Goal: Task Accomplishment & Management: Use online tool/utility

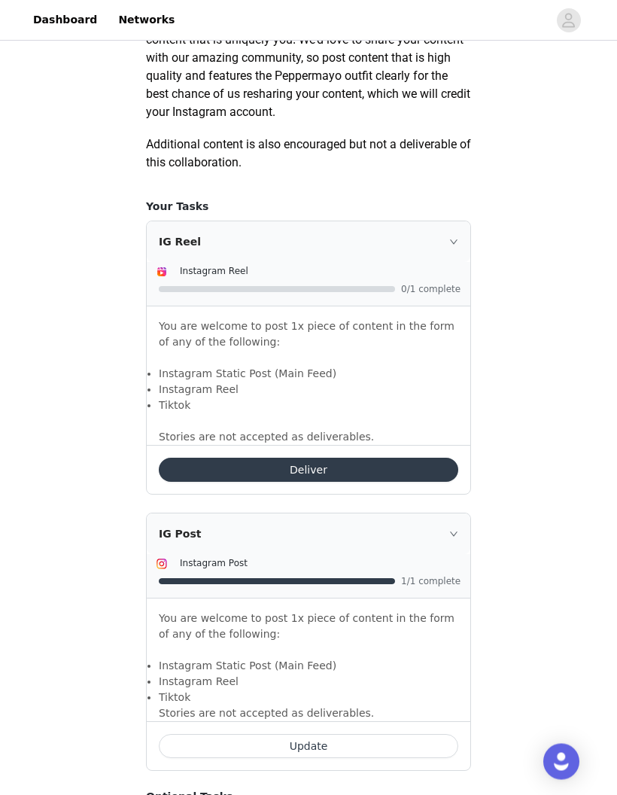
scroll to position [818, 0]
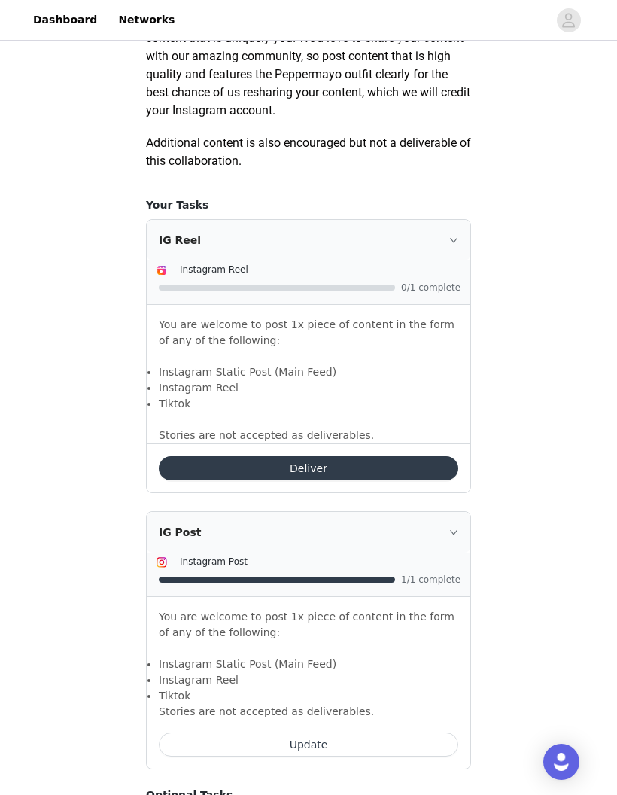
click at [414, 459] on button "Deliver" at bounding box center [309, 468] width 300 height 24
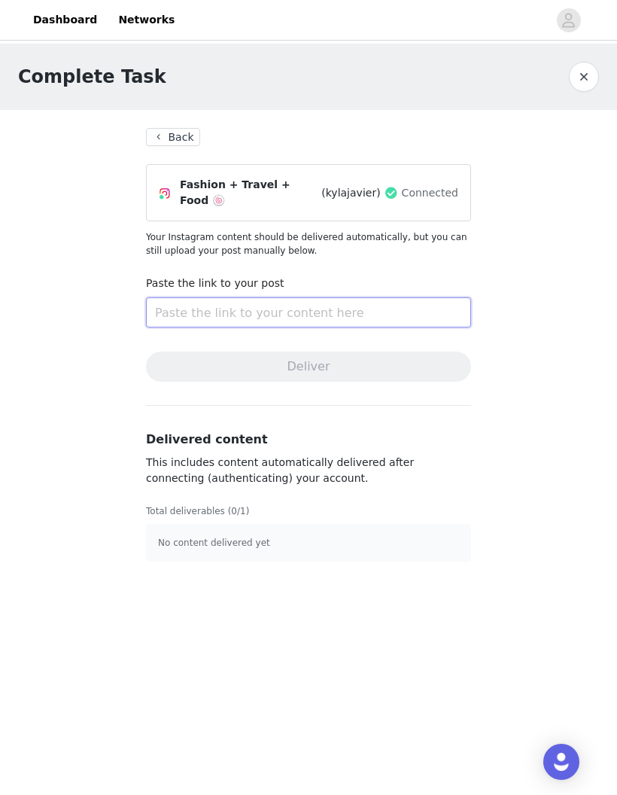
click at [169, 301] on input "text" at bounding box center [308, 312] width 325 height 30
click at [176, 297] on input "text" at bounding box center [308, 312] width 325 height 30
paste input "[URL][DOMAIN_NAME]"
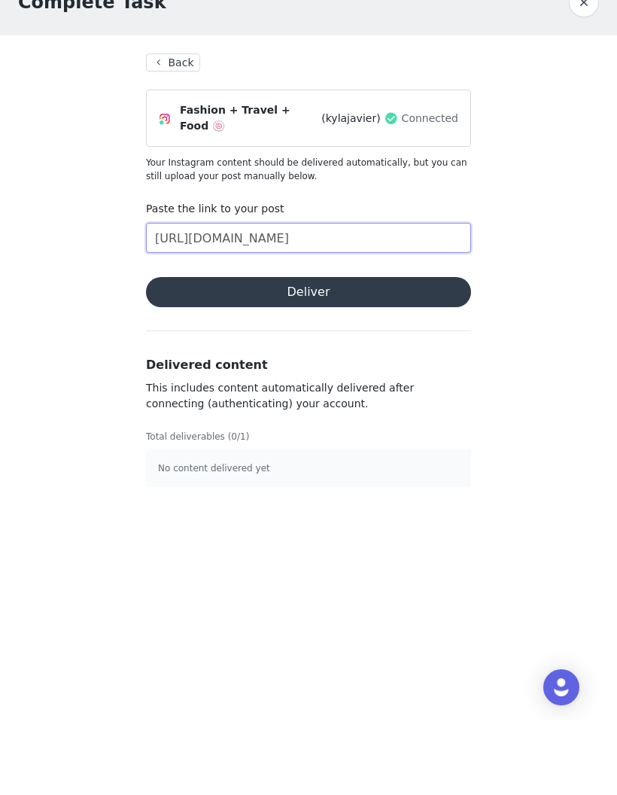
type input "[URL][DOMAIN_NAME]"
click at [410, 352] on button "Deliver" at bounding box center [308, 367] width 325 height 30
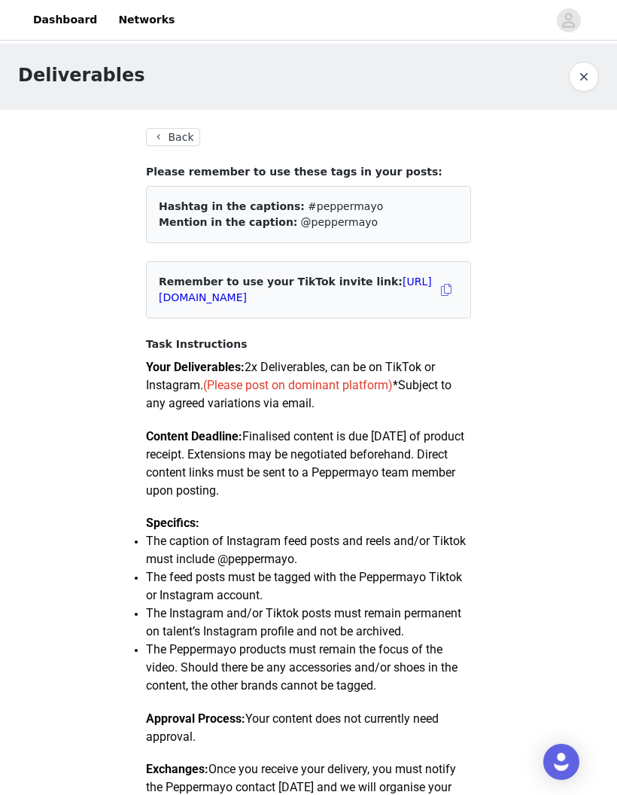
click at [586, 80] on button "button" at bounding box center [584, 77] width 30 height 30
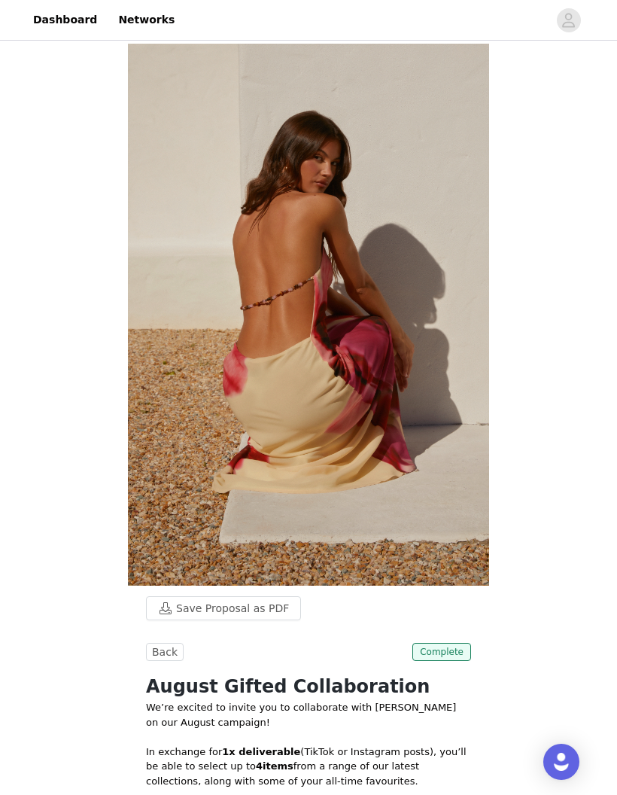
click at [71, 27] on link "Dashboard" at bounding box center [65, 20] width 82 height 34
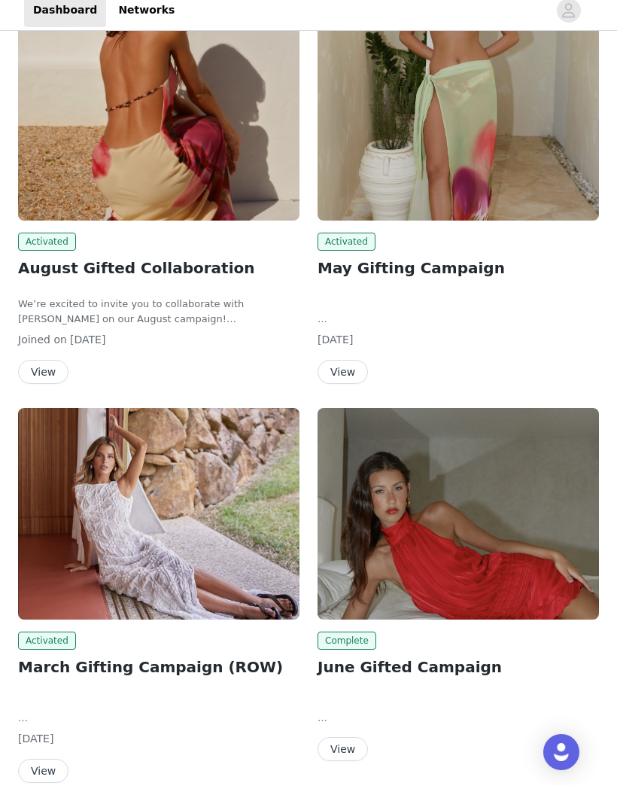
scroll to position [235, 0]
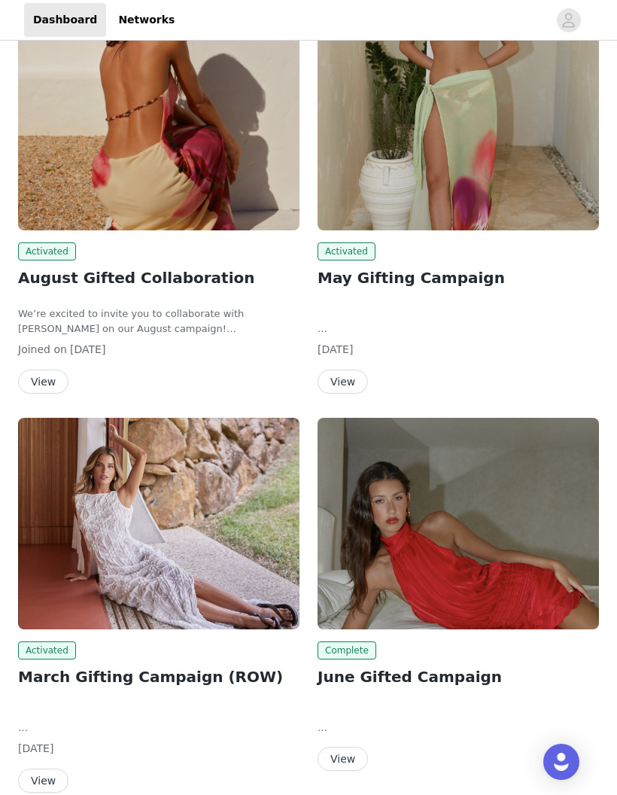
click at [50, 370] on button "View" at bounding box center [43, 382] width 50 height 24
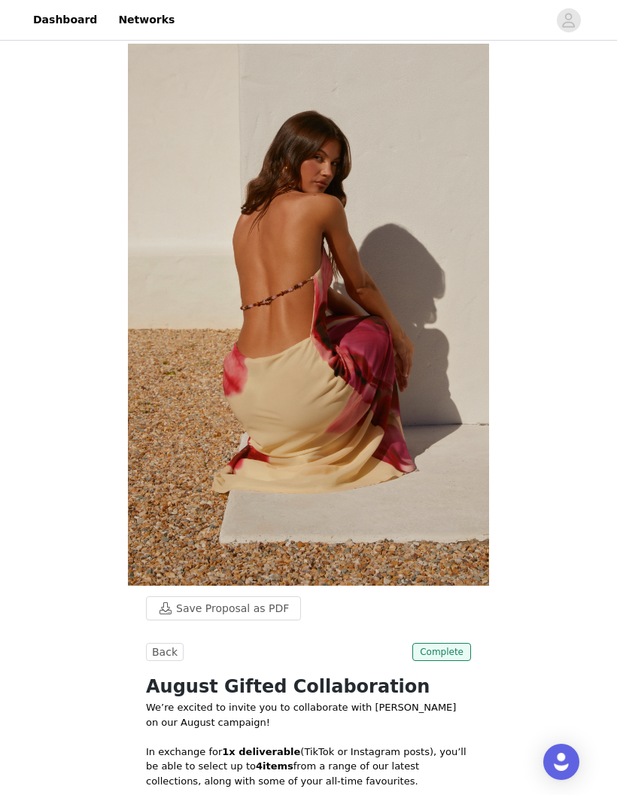
click at [70, 25] on link "Dashboard" at bounding box center [65, 20] width 82 height 34
